Goal: Task Accomplishment & Management: Manage account settings

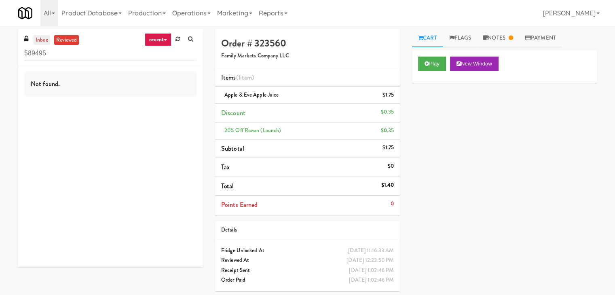
click at [38, 36] on link "inbox" at bounding box center [42, 40] width 17 height 10
click at [74, 52] on input "589495" at bounding box center [110, 53] width 173 height 15
paste input "Velaris Co-Working Fridge - 4th Floor"
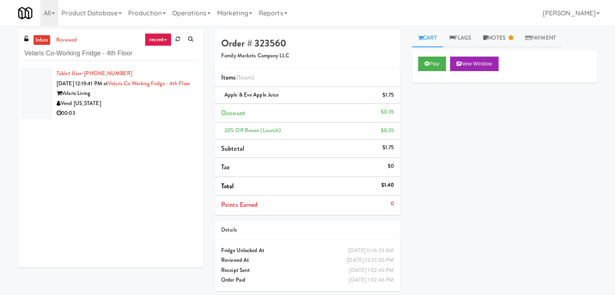
click at [184, 109] on div "Vend [US_STATE]" at bounding box center [127, 104] width 140 height 10
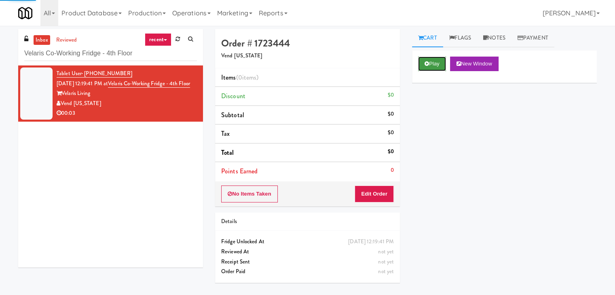
click at [434, 62] on button "Play" at bounding box center [432, 64] width 28 height 15
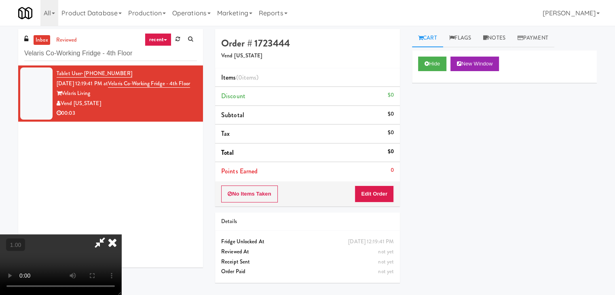
click at [121, 235] on video at bounding box center [60, 265] width 121 height 61
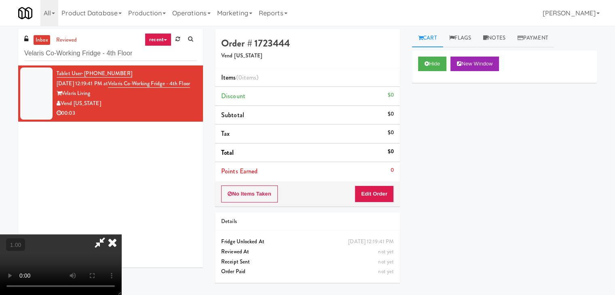
click at [121, 235] on video at bounding box center [60, 265] width 121 height 61
click at [121, 235] on icon at bounding box center [113, 243] width 18 height 16
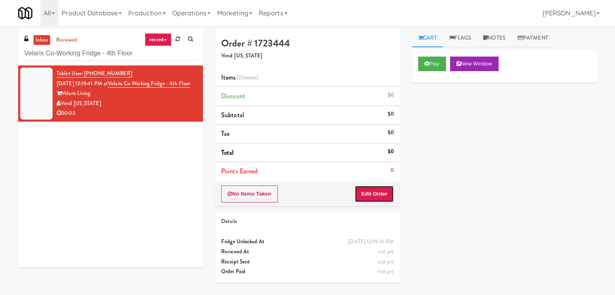
click at [371, 193] on button "Edit Order" at bounding box center [374, 194] width 39 height 17
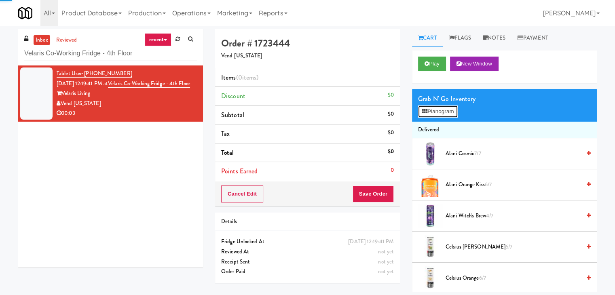
click at [445, 115] on button "Planogram" at bounding box center [438, 112] width 40 height 12
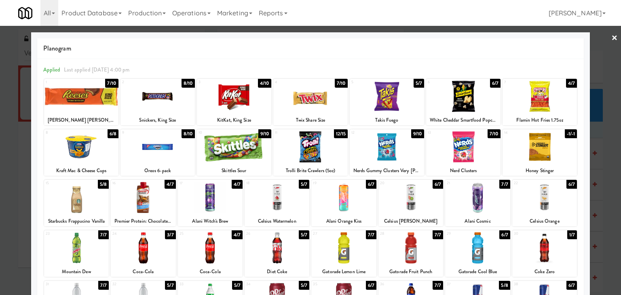
click at [319, 99] on div at bounding box center [310, 96] width 74 height 31
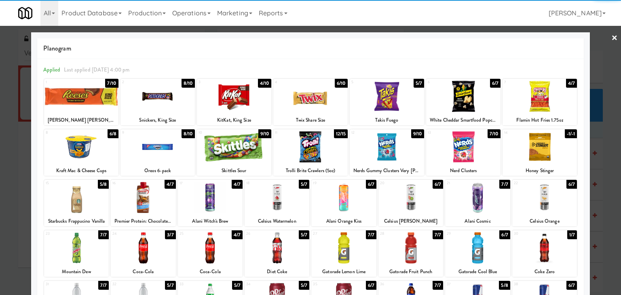
click at [612, 35] on link "×" at bounding box center [615, 38] width 6 height 25
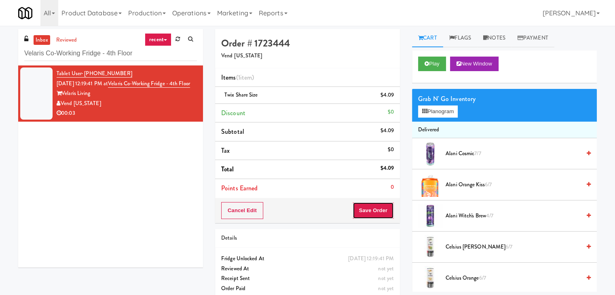
drag, startPoint x: 363, startPoint y: 214, endPoint x: 363, endPoint y: 209, distance: 4.9
click at [363, 214] on button "Save Order" at bounding box center [373, 210] width 41 height 17
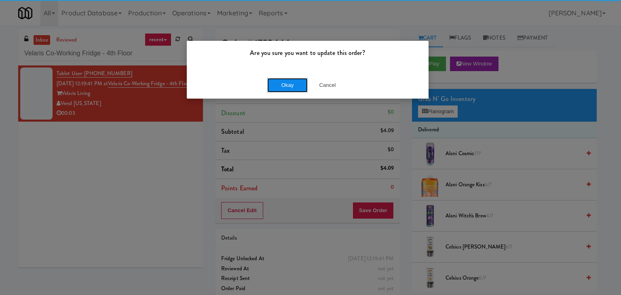
click at [288, 83] on button "Okay" at bounding box center [287, 85] width 40 height 15
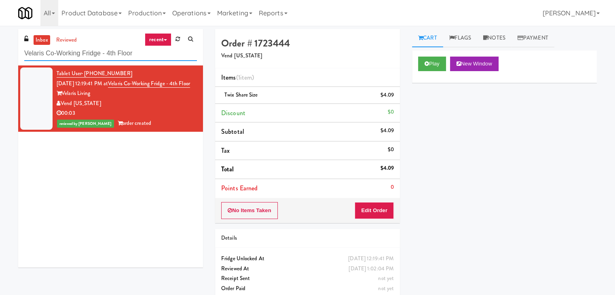
click at [115, 53] on input "Velaris Co-Working Fridge - 4th Floor" at bounding box center [110, 53] width 173 height 15
paste input "WPW - Left - Fridge"
type input "WPW - Left - Fridge"
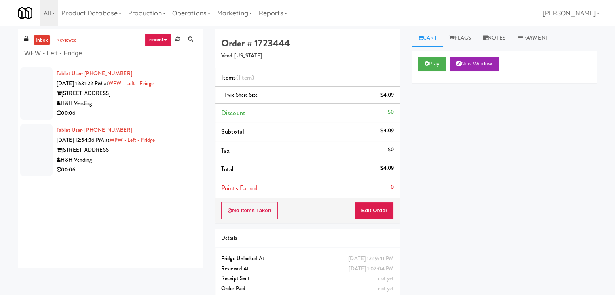
click at [179, 119] on li "Tablet User · (708) 305-0708 [DATE] 12:31:22 PM at WPW - Left - Fridge [STREET_…" at bounding box center [110, 94] width 185 height 57
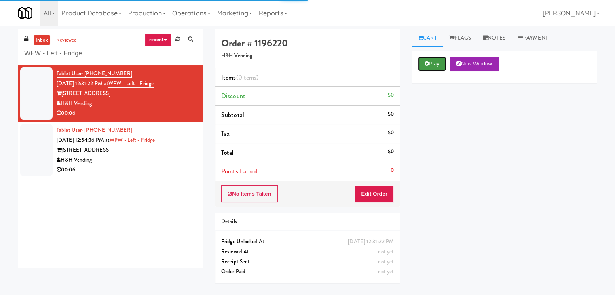
click at [439, 68] on button "Play" at bounding box center [432, 64] width 28 height 15
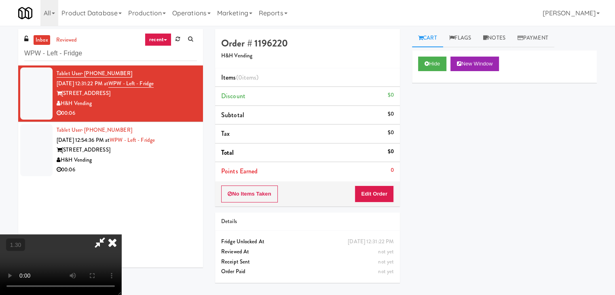
click at [121, 235] on video at bounding box center [60, 265] width 121 height 61
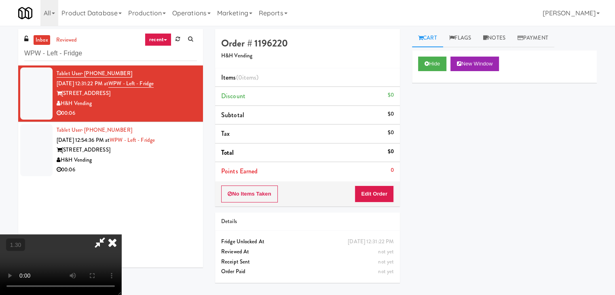
click at [121, 235] on video at bounding box center [60, 265] width 121 height 61
click at [121, 235] on icon at bounding box center [113, 243] width 18 height 16
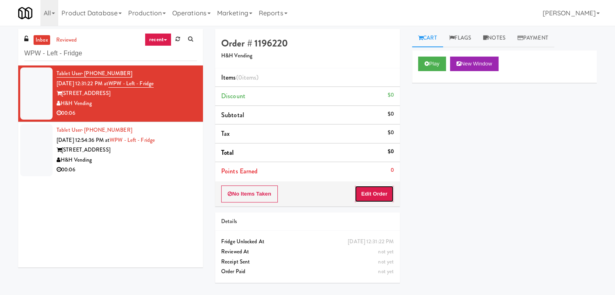
click at [379, 195] on button "Edit Order" at bounding box center [374, 194] width 39 height 17
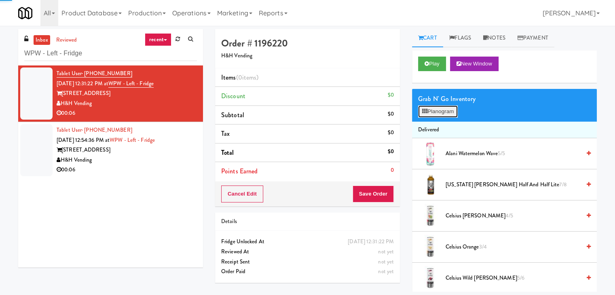
click at [443, 109] on button "Planogram" at bounding box center [438, 112] width 40 height 12
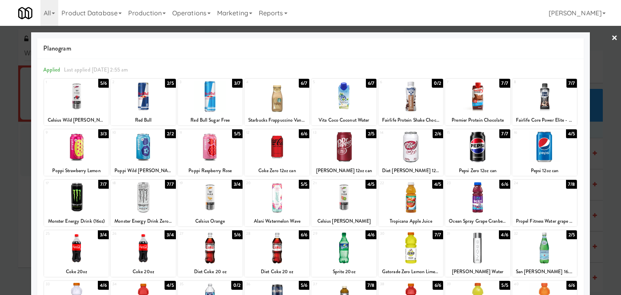
click at [214, 93] on div at bounding box center [210, 96] width 65 height 31
click at [428, 149] on div at bounding box center [411, 146] width 65 height 31
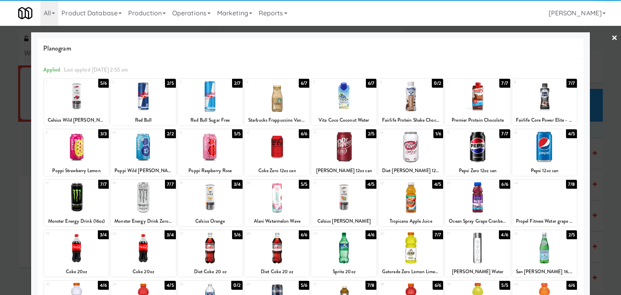
drag, startPoint x: 610, startPoint y: 34, endPoint x: 587, endPoint y: 49, distance: 27.8
click at [612, 34] on link "×" at bounding box center [615, 38] width 6 height 25
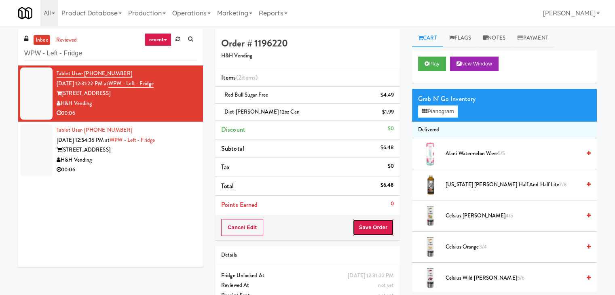
click at [375, 225] on button "Save Order" at bounding box center [373, 227] width 41 height 17
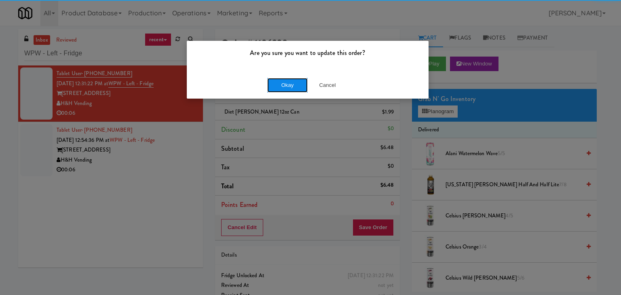
click at [287, 87] on button "Okay" at bounding box center [287, 85] width 40 height 15
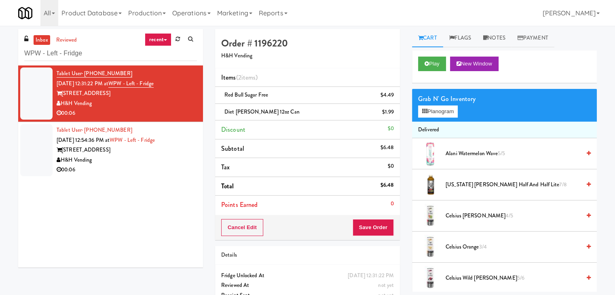
click at [175, 170] on div "00:06" at bounding box center [127, 170] width 140 height 10
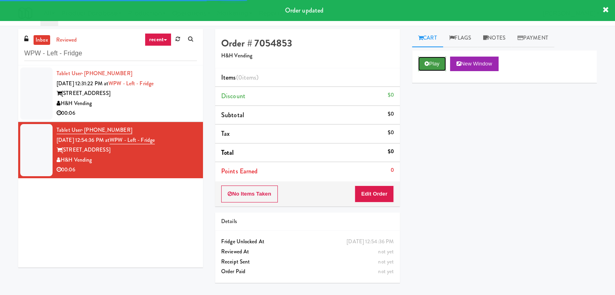
click at [419, 61] on button "Play" at bounding box center [432, 64] width 28 height 15
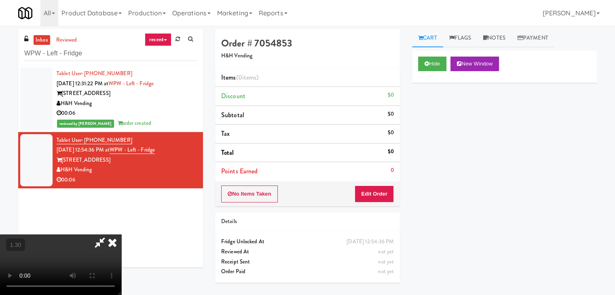
click at [121, 235] on video at bounding box center [60, 265] width 121 height 61
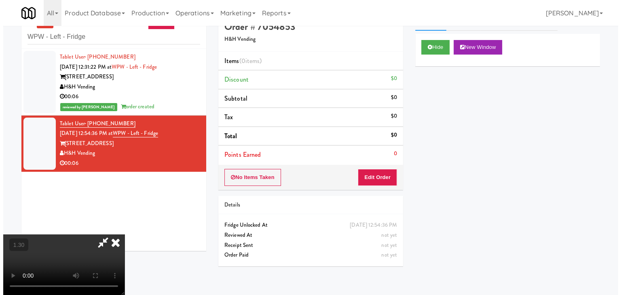
scroll to position [26, 0]
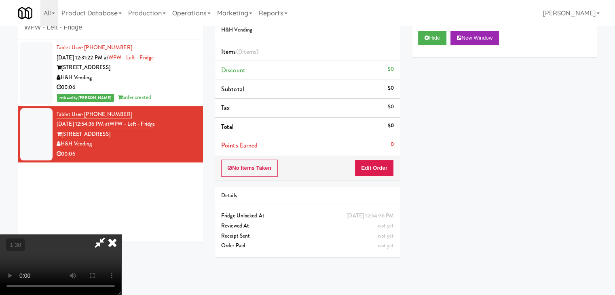
click at [121, 235] on video at bounding box center [60, 265] width 121 height 61
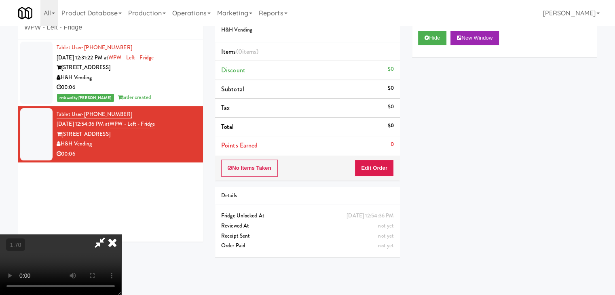
click at [121, 235] on icon at bounding box center [113, 243] width 18 height 16
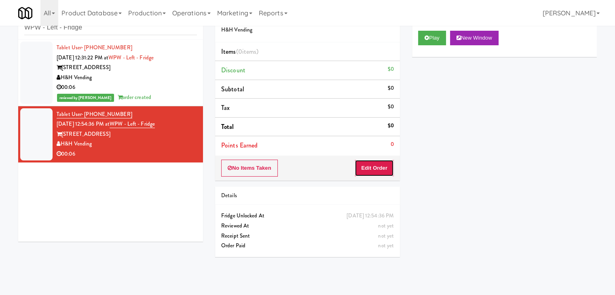
click at [375, 176] on button "Edit Order" at bounding box center [374, 168] width 39 height 17
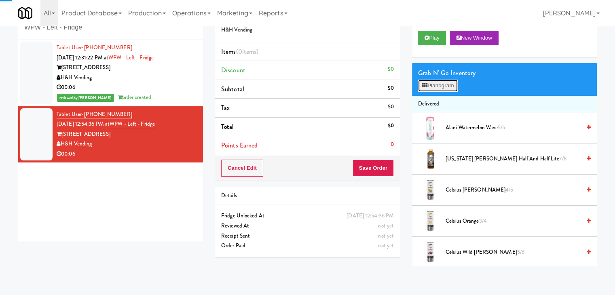
click at [442, 88] on button "Planogram" at bounding box center [438, 86] width 40 height 12
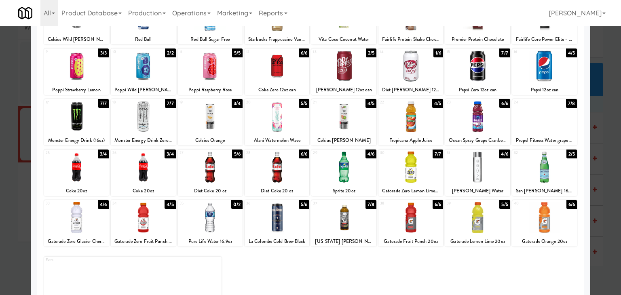
click at [209, 168] on div at bounding box center [210, 167] width 65 height 31
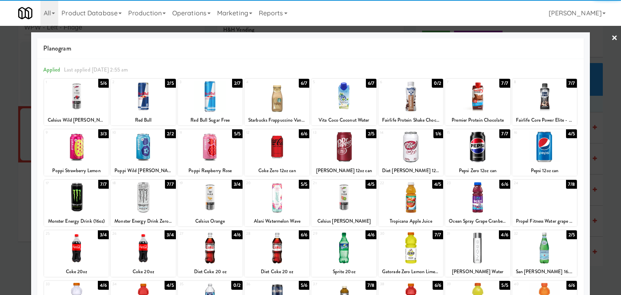
click at [612, 34] on div at bounding box center [310, 147] width 621 height 295
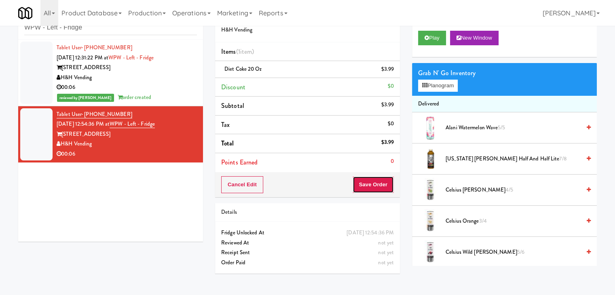
click at [362, 189] on button "Save Order" at bounding box center [373, 184] width 41 height 17
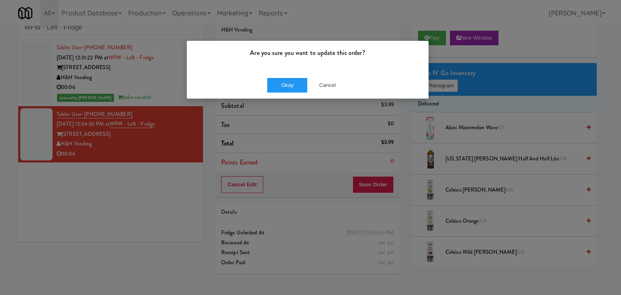
click at [294, 94] on div "Okay Cancel" at bounding box center [308, 85] width 242 height 27
click at [291, 91] on button "Okay" at bounding box center [287, 85] width 40 height 15
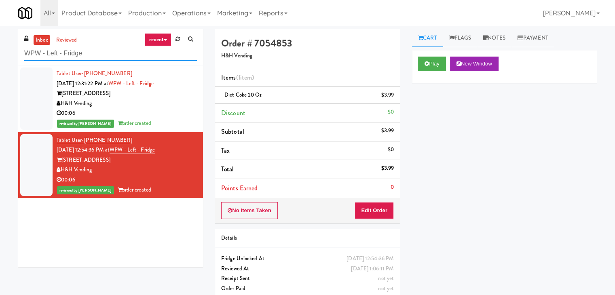
click at [91, 49] on input "WPW - Left - Fridge" at bounding box center [110, 53] width 173 height 15
paste input "[PERSON_NAME] - Cooler - Left"
type input "[PERSON_NAME] - Cooler - Left"
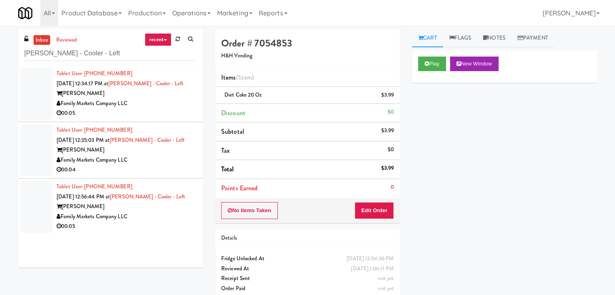
click at [178, 106] on div "Family Markets Company LLC" at bounding box center [127, 104] width 140 height 10
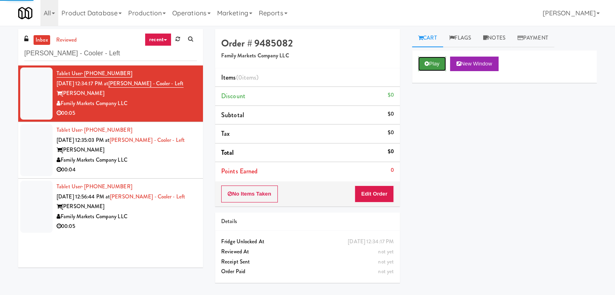
click at [434, 63] on button "Play" at bounding box center [432, 64] width 28 height 15
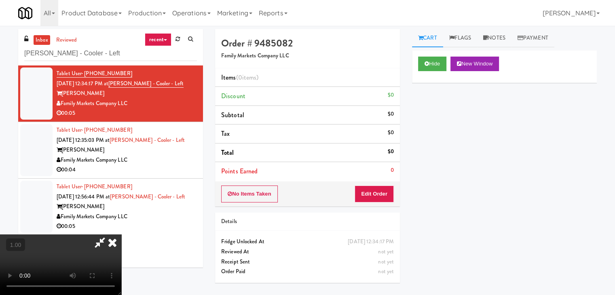
click at [121, 235] on video at bounding box center [60, 265] width 121 height 61
click at [504, 38] on link "Notes" at bounding box center [494, 38] width 34 height 18
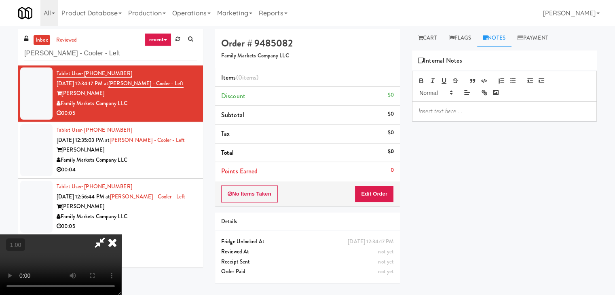
click at [422, 118] on div at bounding box center [505, 111] width 184 height 19
click at [527, 108] on p at bounding box center [505, 111] width 172 height 9
click at [121, 235] on video at bounding box center [60, 265] width 121 height 61
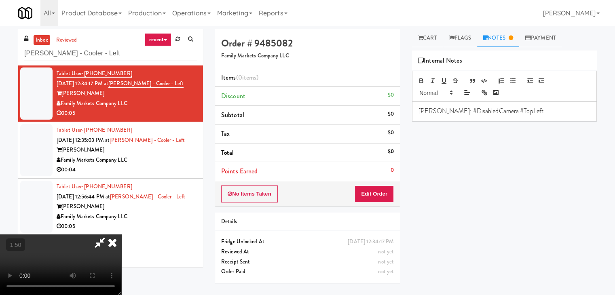
drag, startPoint x: 359, startPoint y: 34, endPoint x: 360, endPoint y: 65, distance: 31.6
click at [121, 235] on icon at bounding box center [113, 243] width 18 height 16
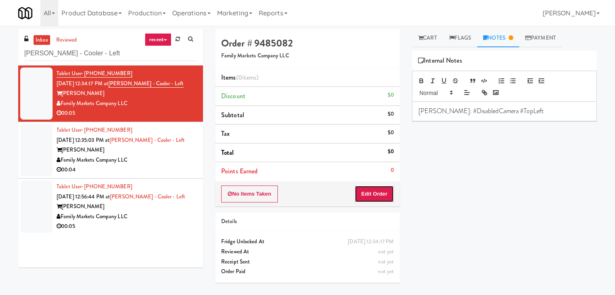
click at [379, 193] on button "Edit Order" at bounding box center [374, 194] width 39 height 17
click at [430, 39] on link "Cart" at bounding box center [427, 38] width 31 height 18
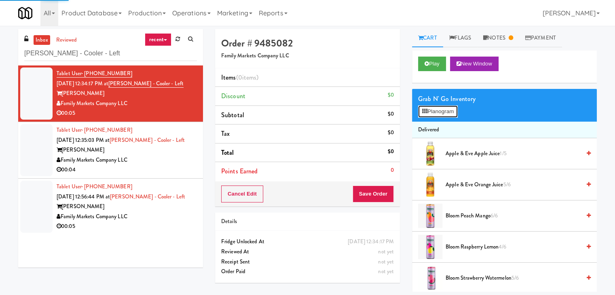
click at [439, 112] on button "Planogram" at bounding box center [438, 112] width 40 height 12
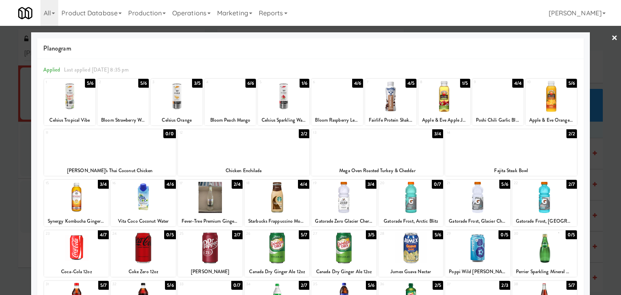
click at [445, 100] on div at bounding box center [444, 96] width 51 height 31
click at [612, 38] on link "×" at bounding box center [615, 38] width 6 height 25
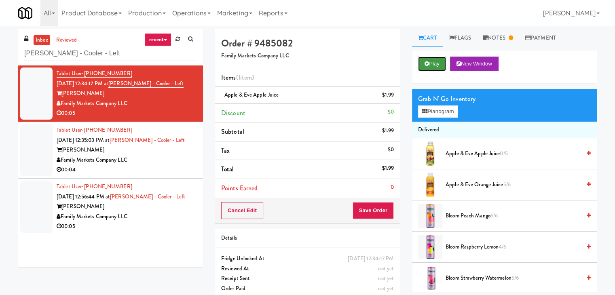
click at [420, 63] on button "Play" at bounding box center [432, 64] width 28 height 15
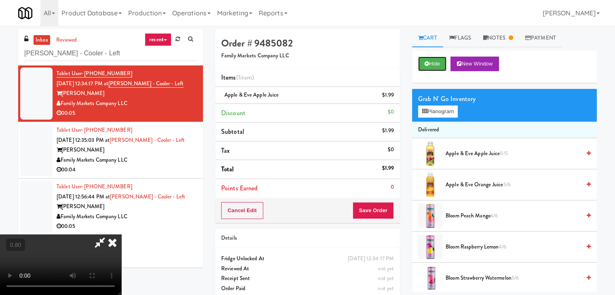
scroll to position [114, 0]
click at [121, 235] on video at bounding box center [60, 265] width 121 height 61
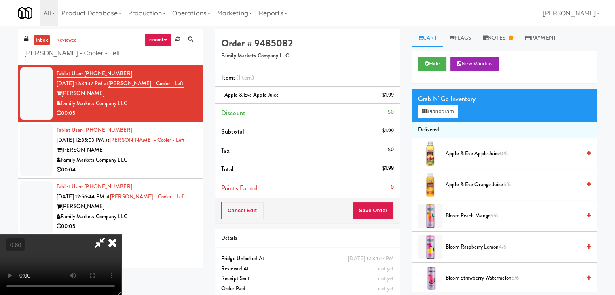
click at [121, 235] on video at bounding box center [60, 265] width 121 height 61
click at [121, 235] on icon at bounding box center [113, 243] width 18 height 16
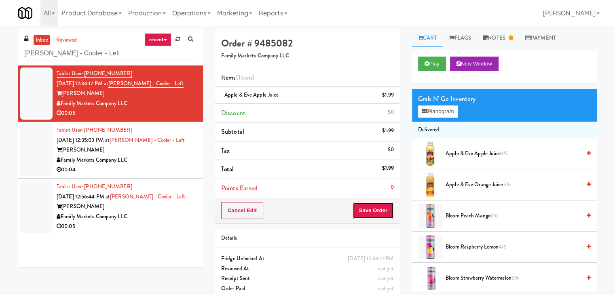
click at [374, 218] on button "Save Order" at bounding box center [373, 210] width 41 height 17
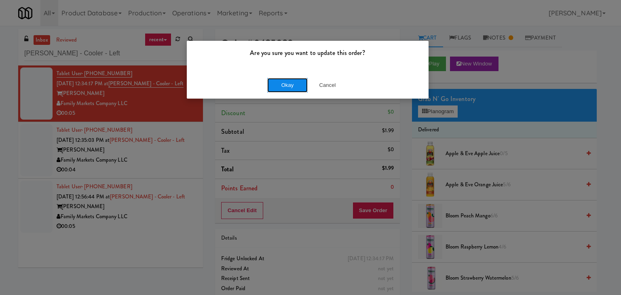
click at [289, 83] on button "Okay" at bounding box center [287, 85] width 40 height 15
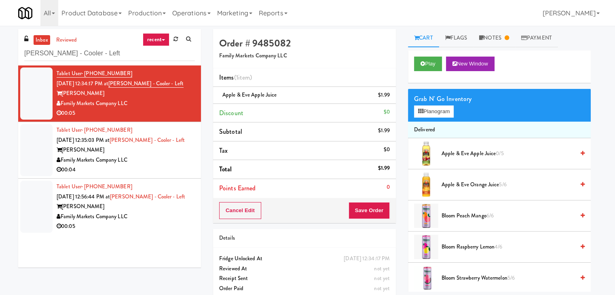
click at [156, 176] on li "Tablet User · (240) 615-7746 [DATE] 12:35:03 PM at Rowan - Cooler - Left Rowan …" at bounding box center [109, 150] width 183 height 57
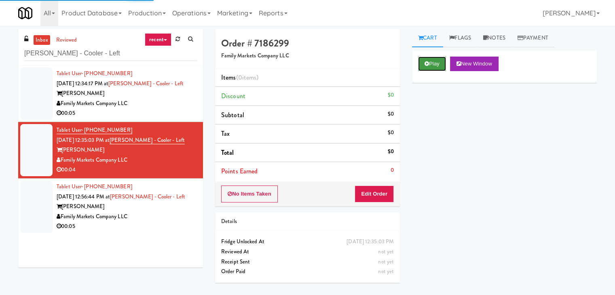
click at [436, 59] on button "Play" at bounding box center [432, 64] width 28 height 15
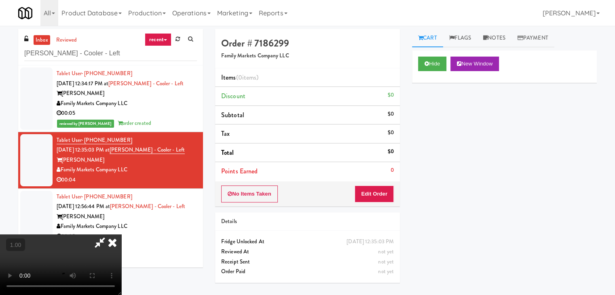
drag, startPoint x: 231, startPoint y: 142, endPoint x: 437, endPoint y: 101, distance: 209.5
click at [121, 235] on video at bounding box center [60, 265] width 121 height 61
click at [494, 38] on link "Notes" at bounding box center [494, 38] width 34 height 18
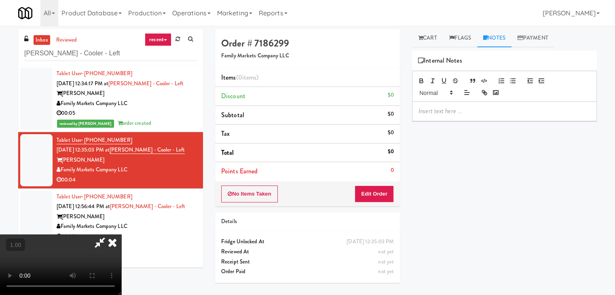
click at [432, 107] on p at bounding box center [505, 111] width 172 height 9
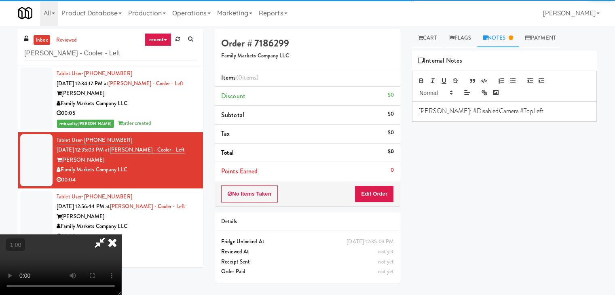
drag, startPoint x: 426, startPoint y: 38, endPoint x: 369, endPoint y: 80, distance: 70.8
click at [426, 38] on link "Cart" at bounding box center [427, 38] width 31 height 18
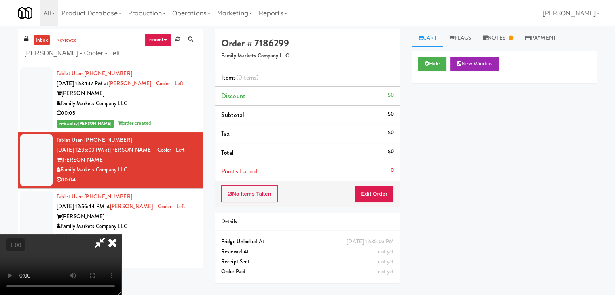
click at [121, 235] on video at bounding box center [60, 265] width 121 height 61
click at [121, 243] on video at bounding box center [60, 265] width 121 height 61
click at [121, 235] on icon at bounding box center [113, 243] width 18 height 16
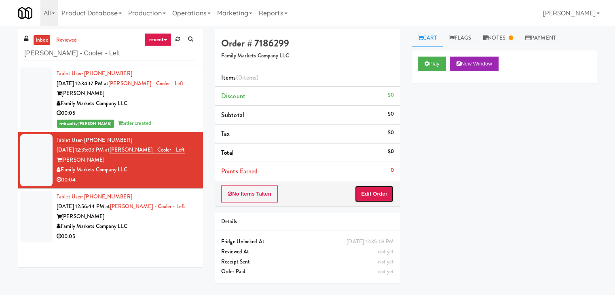
click at [372, 191] on button "Edit Order" at bounding box center [374, 194] width 39 height 17
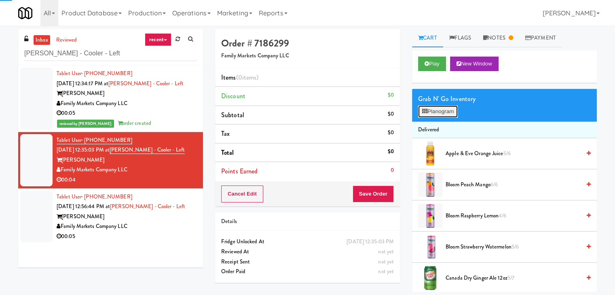
click at [441, 106] on button "Planogram" at bounding box center [438, 112] width 40 height 12
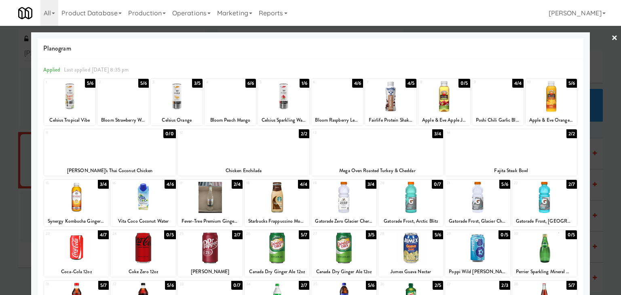
click at [339, 102] on div at bounding box center [336, 96] width 51 height 31
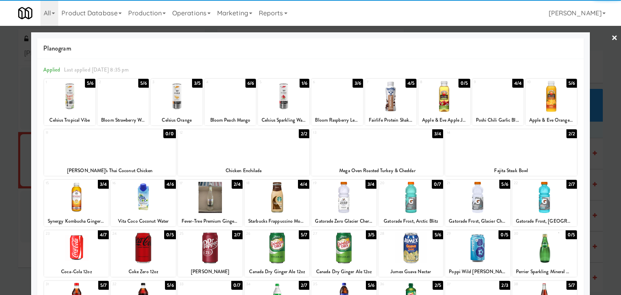
click at [612, 36] on link "×" at bounding box center [615, 38] width 6 height 25
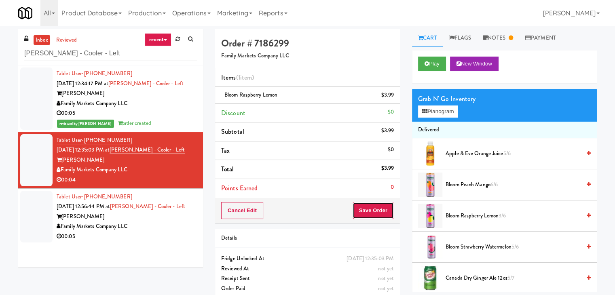
click at [375, 207] on button "Save Order" at bounding box center [373, 210] width 41 height 17
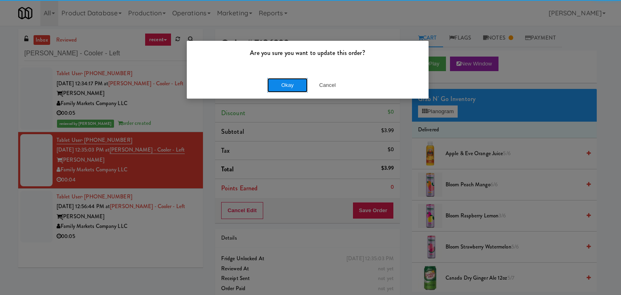
click at [296, 81] on button "Okay" at bounding box center [287, 85] width 40 height 15
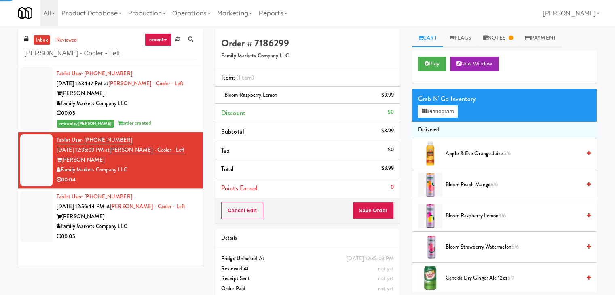
drag, startPoint x: 161, startPoint y: 239, endPoint x: 162, endPoint y: 233, distance: 6.7
click at [161, 238] on div "00:05" at bounding box center [127, 237] width 140 height 10
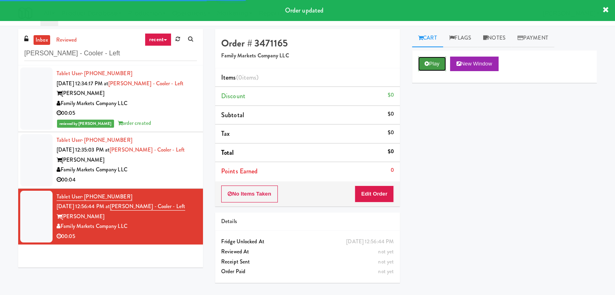
click at [443, 63] on button "Play" at bounding box center [432, 64] width 28 height 15
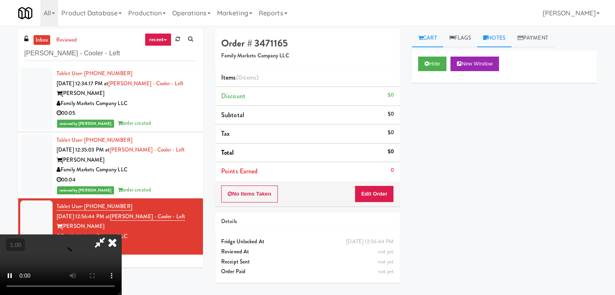
drag, startPoint x: 503, startPoint y: 38, endPoint x: 498, endPoint y: 46, distance: 10.2
click at [503, 39] on link "Notes" at bounding box center [494, 38] width 34 height 18
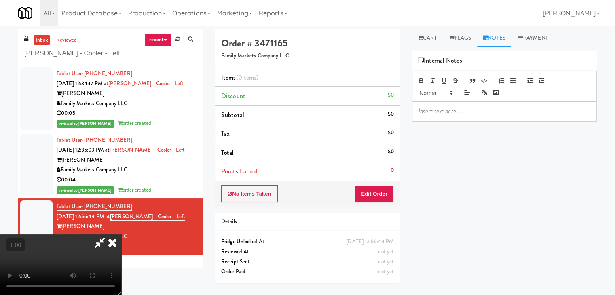
click at [442, 106] on div at bounding box center [505, 111] width 184 height 19
drag, startPoint x: 427, startPoint y: 32, endPoint x: 294, endPoint y: 97, distance: 147.4
click at [426, 32] on link "Cart" at bounding box center [427, 38] width 31 height 18
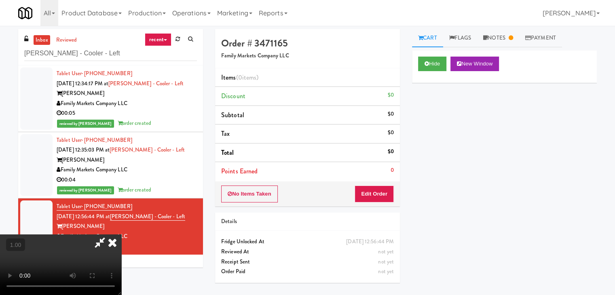
click at [121, 235] on video at bounding box center [60, 265] width 121 height 61
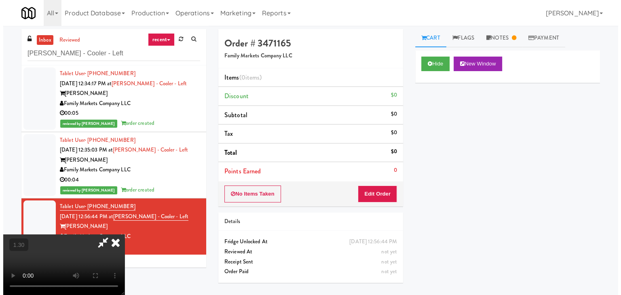
scroll to position [0, 0]
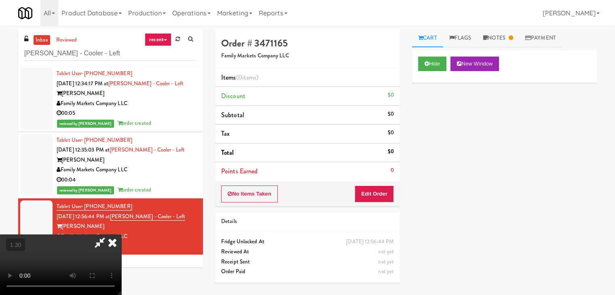
click at [121, 235] on icon at bounding box center [113, 243] width 18 height 16
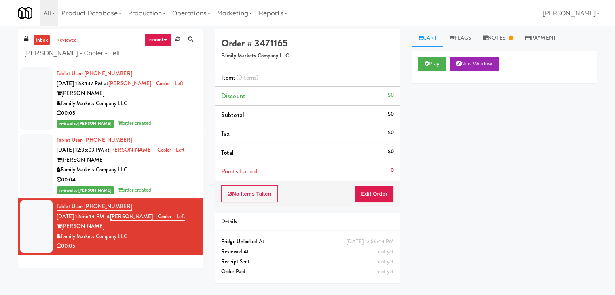
click at [374, 182] on div "No Items Taken Edit Order" at bounding box center [307, 194] width 185 height 25
click at [374, 195] on button "Edit Order" at bounding box center [374, 194] width 39 height 17
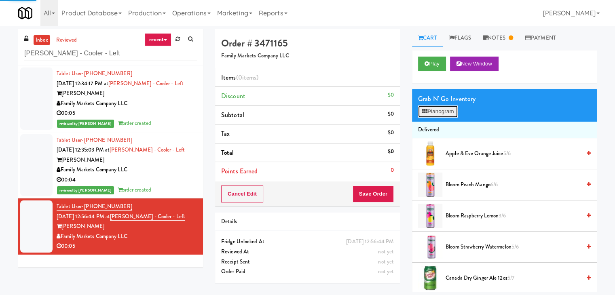
click at [446, 114] on button "Planogram" at bounding box center [438, 112] width 40 height 12
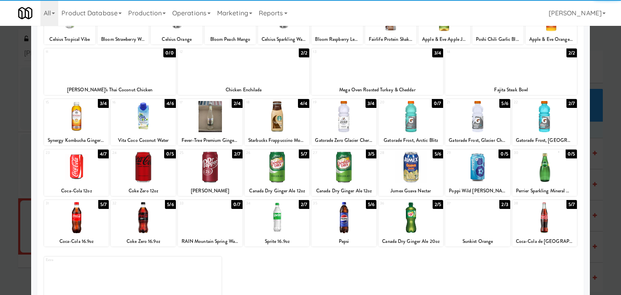
click at [217, 168] on div at bounding box center [210, 167] width 65 height 31
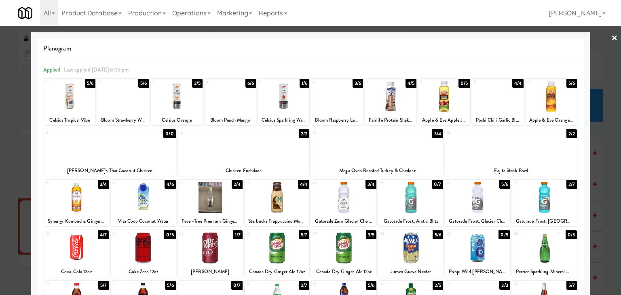
click at [612, 37] on link "×" at bounding box center [615, 38] width 6 height 25
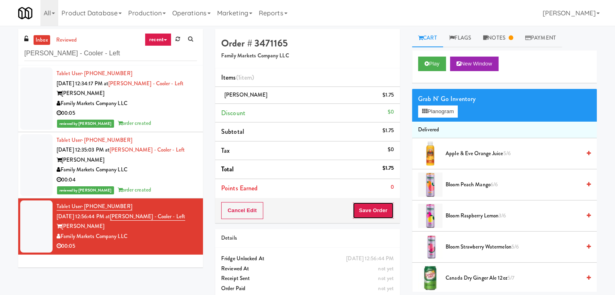
click at [369, 206] on button "Save Order" at bounding box center [373, 210] width 41 height 17
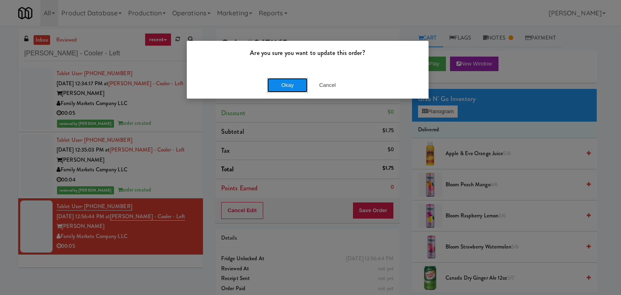
click at [295, 87] on button "Okay" at bounding box center [287, 85] width 40 height 15
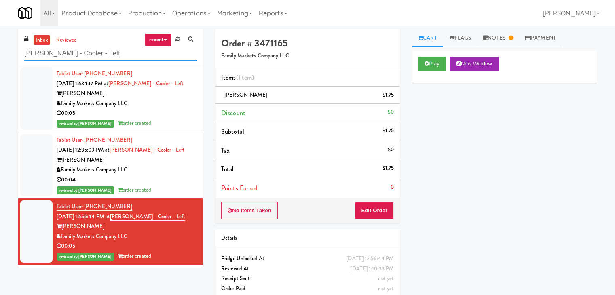
click at [105, 58] on input "[PERSON_NAME] - Cooler - Left" at bounding box center [110, 53] width 173 height 15
paste input "Uptown 550 [MEDICAL_DATA]"
type input "Uptown 550 Ambient"
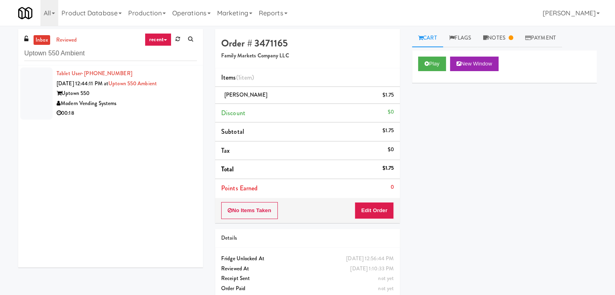
click at [181, 111] on div "00:18" at bounding box center [127, 113] width 140 height 10
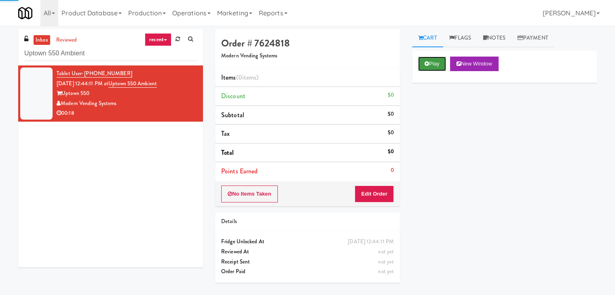
click at [418, 66] on button "Play" at bounding box center [432, 64] width 28 height 15
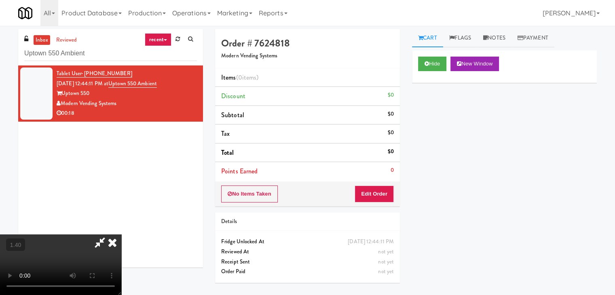
click at [121, 235] on video at bounding box center [60, 265] width 121 height 61
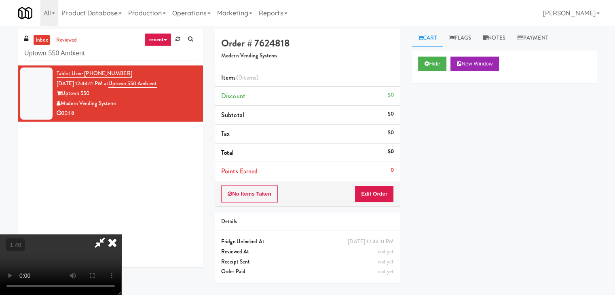
click at [121, 235] on video at bounding box center [60, 265] width 121 height 61
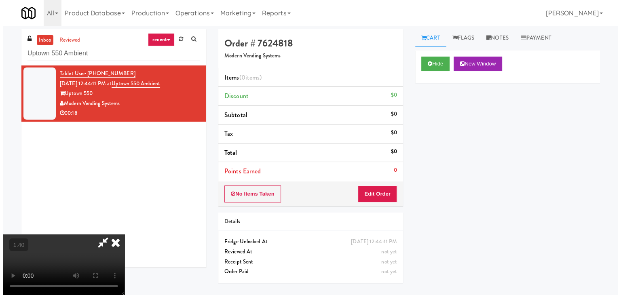
scroll to position [0, 0]
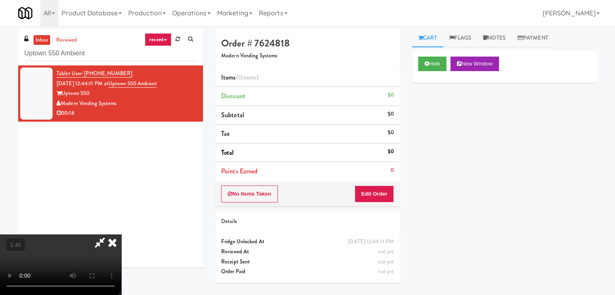
click at [121, 235] on icon at bounding box center [113, 243] width 18 height 16
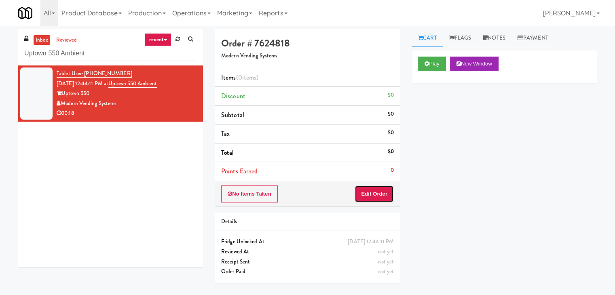
click at [362, 189] on button "Edit Order" at bounding box center [374, 194] width 39 height 17
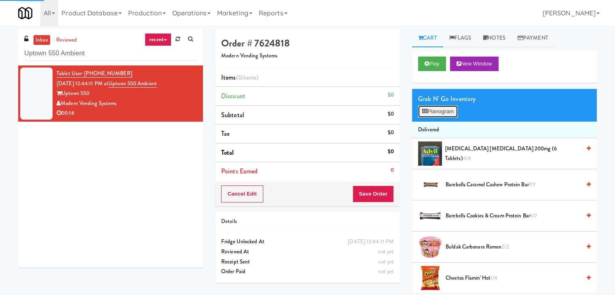
click at [442, 108] on button "Planogram" at bounding box center [438, 112] width 40 height 12
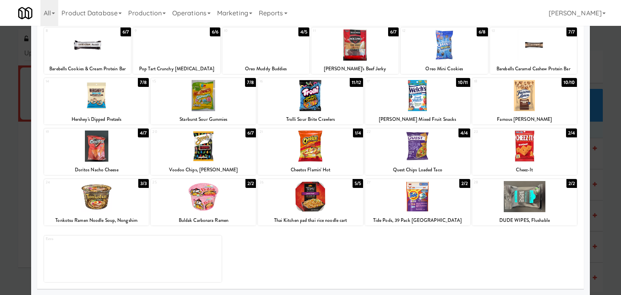
click at [528, 159] on div at bounding box center [524, 146] width 105 height 31
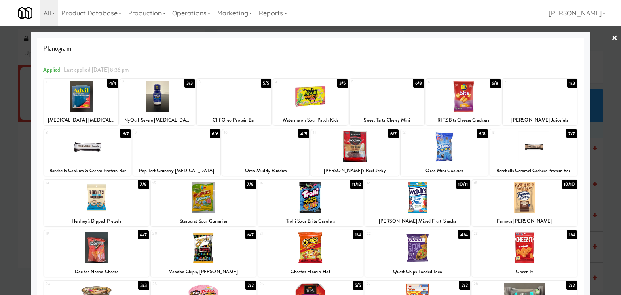
click at [612, 38] on link "×" at bounding box center [615, 38] width 6 height 25
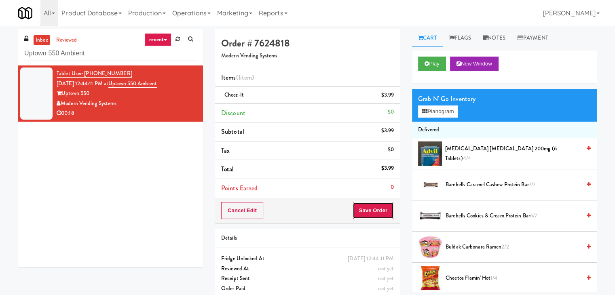
click at [370, 208] on button "Save Order" at bounding box center [373, 210] width 41 height 17
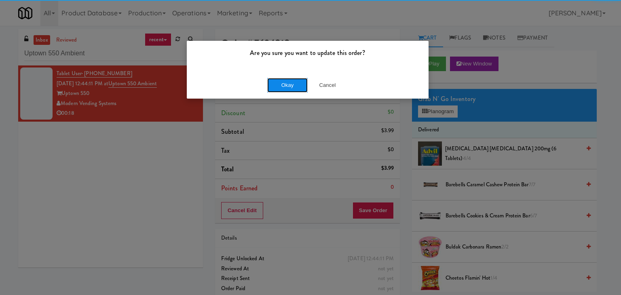
drag, startPoint x: 292, startPoint y: 89, endPoint x: 290, endPoint y: 84, distance: 5.1
click at [292, 89] on button "Okay" at bounding box center [287, 85] width 40 height 15
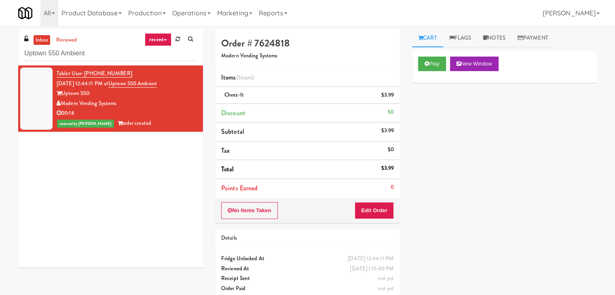
click at [105, 62] on div "inbox reviewed recent all unclear take inventory issue suspicious failed recent…" at bounding box center [110, 47] width 185 height 36
click at [103, 55] on input "Uptown 550 Ambient" at bounding box center [110, 53] width 173 height 15
paste input "Eleven North Fridge"
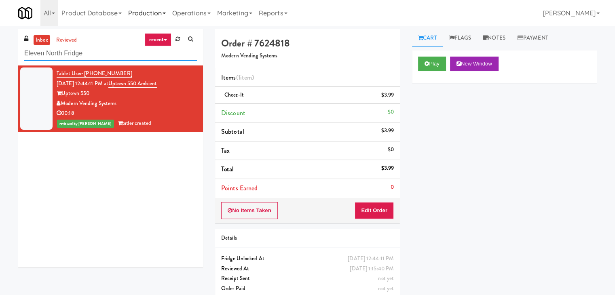
type input "Eleven North Fridge"
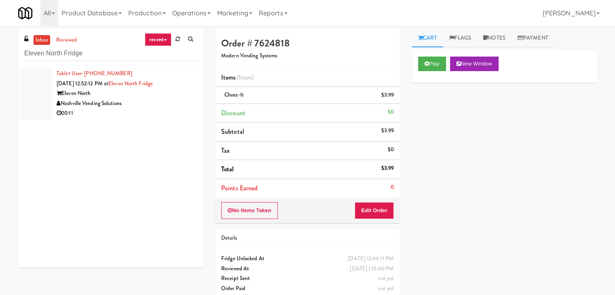
click at [171, 96] on div "Eleven North" at bounding box center [127, 94] width 140 height 10
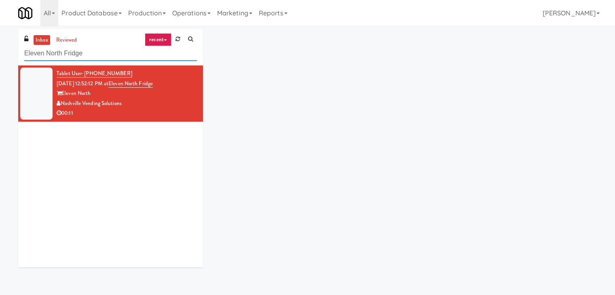
click at [108, 55] on input "Eleven North Fridge" at bounding box center [110, 53] width 173 height 15
click at [92, 56] on input "Eleven North Fridge" at bounding box center [110, 53] width 173 height 15
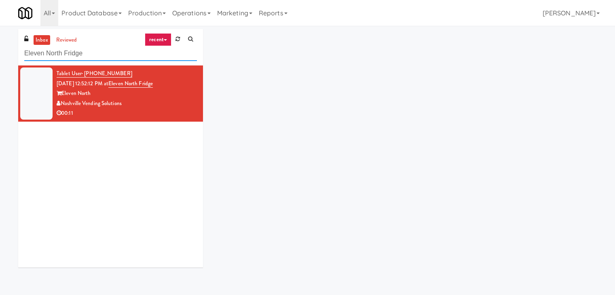
click at [92, 56] on input "Eleven North Fridge" at bounding box center [110, 53] width 173 height 15
